Goal: Task Accomplishment & Management: Manage account settings

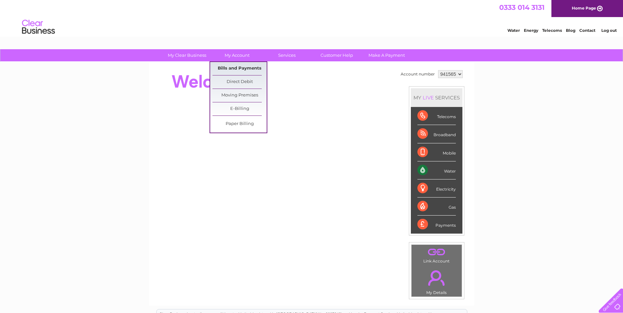
click at [243, 64] on link "Bills and Payments" at bounding box center [239, 68] width 54 height 13
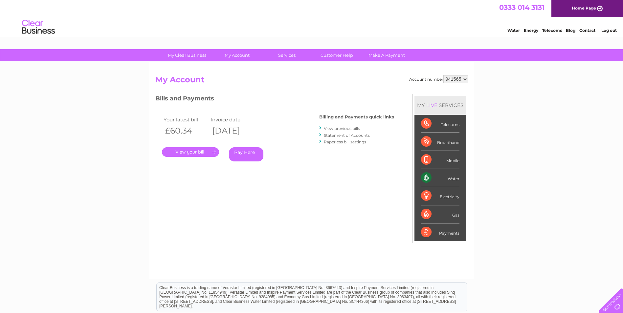
click at [338, 128] on link "View previous bills" at bounding box center [342, 128] width 36 height 5
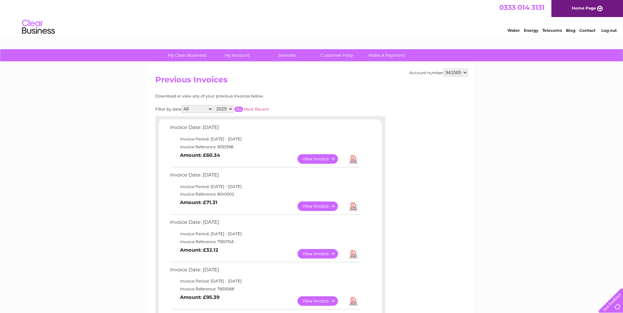
click at [326, 207] on link "View" at bounding box center [321, 207] width 48 height 10
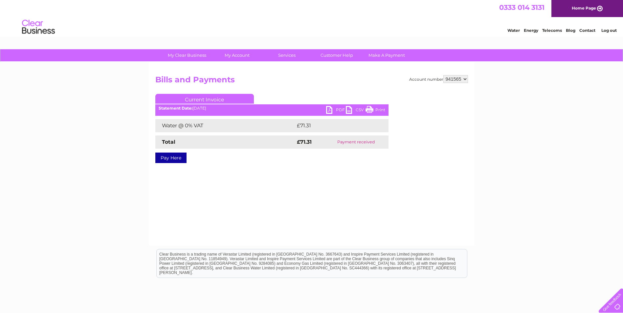
click at [335, 110] on link "PDF" at bounding box center [336, 111] width 20 height 10
